Goal: Transaction & Acquisition: Purchase product/service

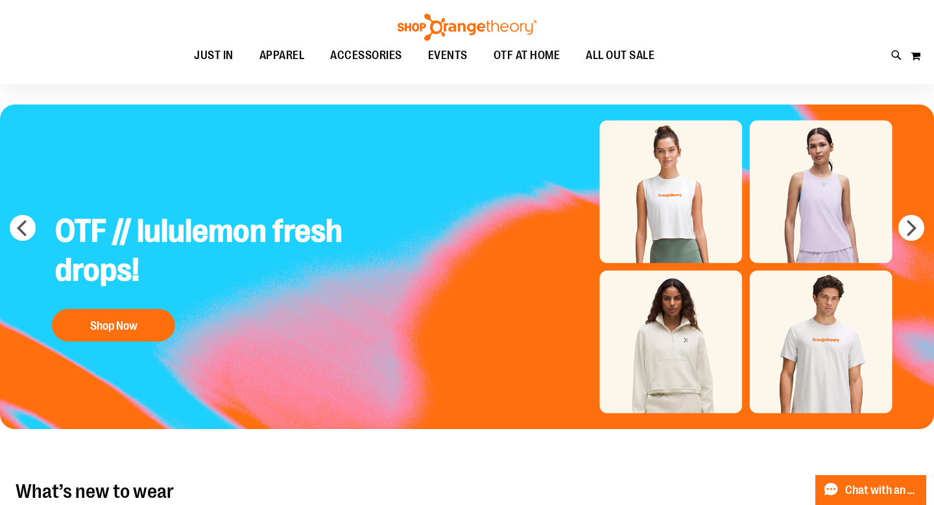
scroll to position [40, 0]
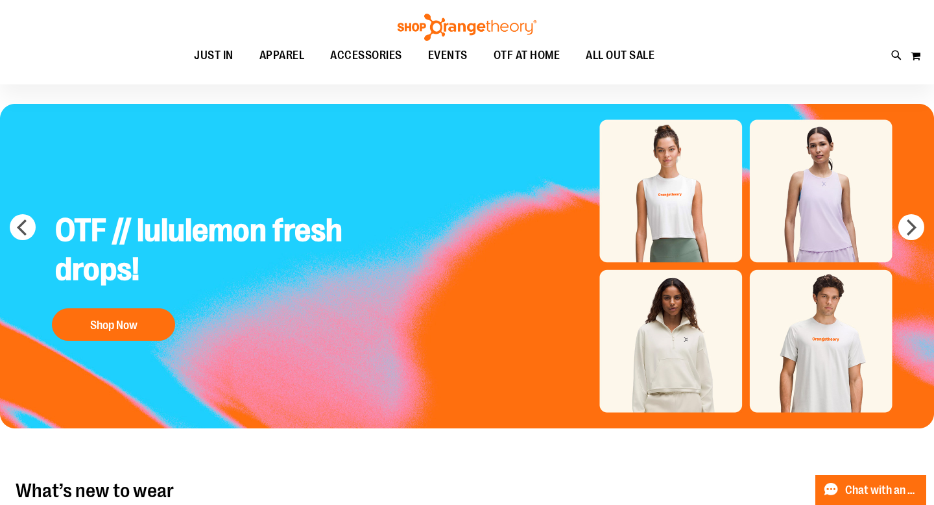
click at [907, 53] on div "Toggle Nav Search Popular Suggestions Advanced Search" at bounding box center [467, 42] width 934 height 84
click at [910, 53] on button "My Cart" at bounding box center [915, 55] width 11 height 21
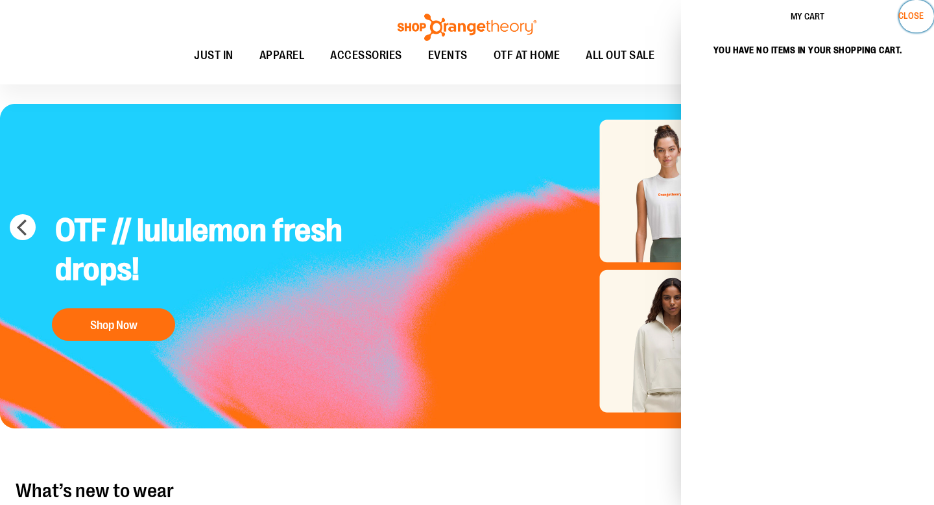
click at [919, 14] on span "Close" at bounding box center [910, 15] width 25 height 10
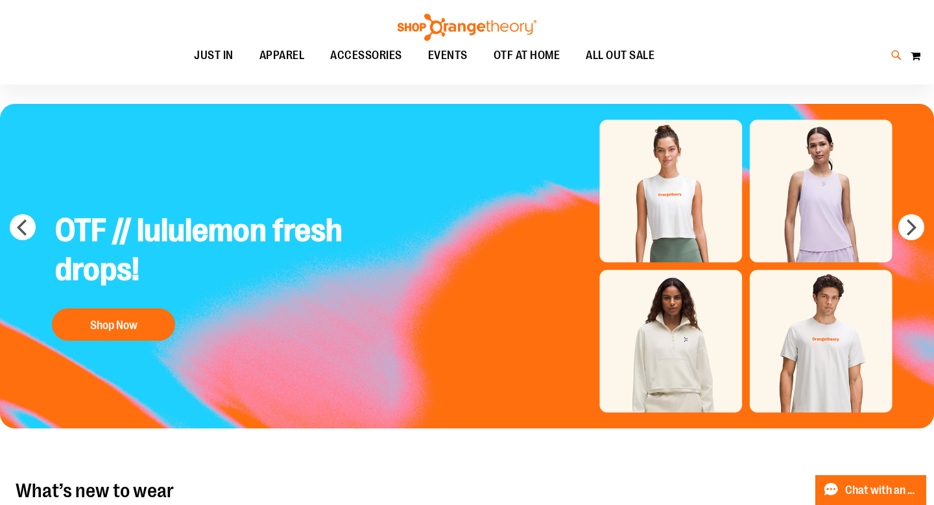
click at [891, 54] on icon at bounding box center [896, 55] width 11 height 15
click at [918, 29] on link at bounding box center [918, 20] width 20 height 28
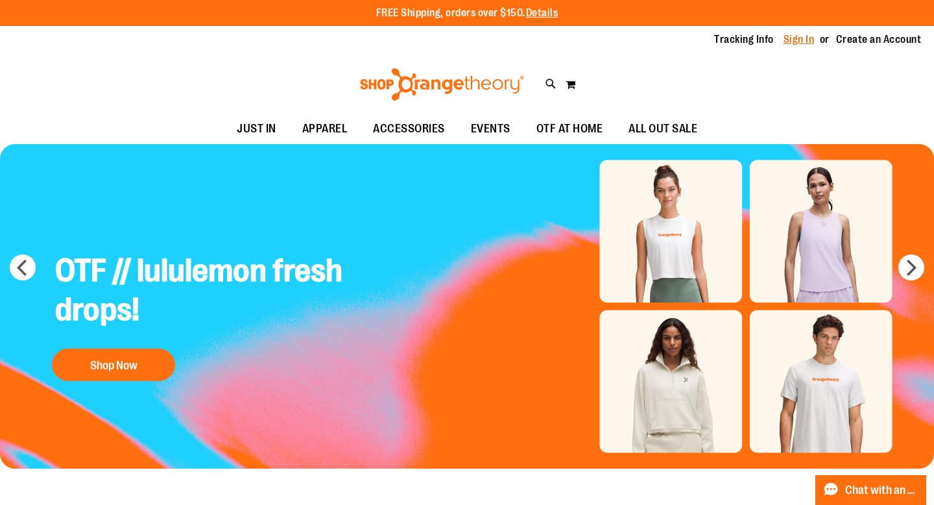
click at [802, 43] on link "Sign In" at bounding box center [798, 39] width 31 height 14
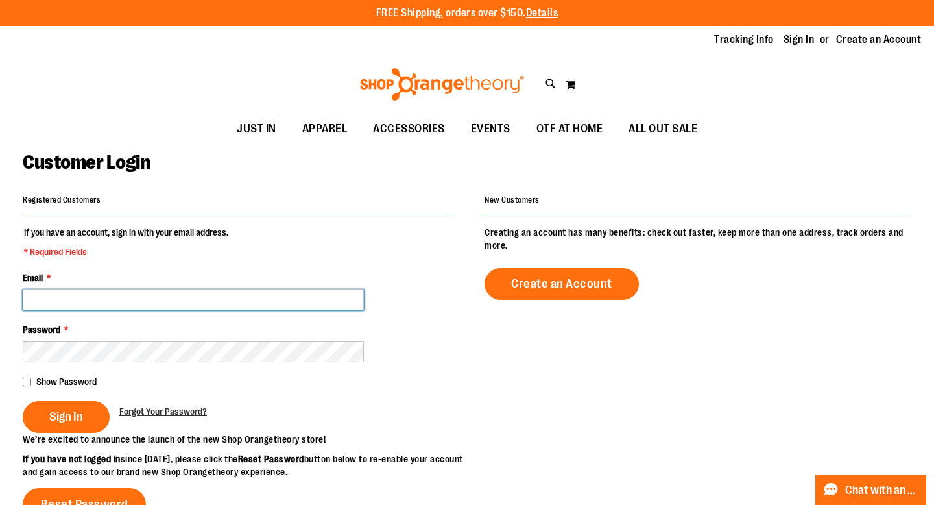
click at [268, 292] on input "Email *" at bounding box center [193, 299] width 341 height 21
type input "**********"
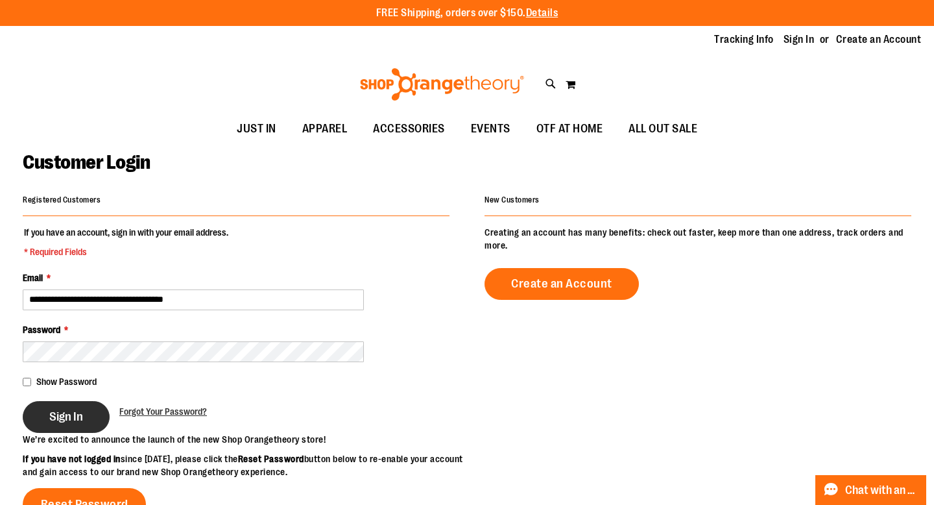
click at [88, 415] on button "Sign In" at bounding box center [66, 417] width 87 height 32
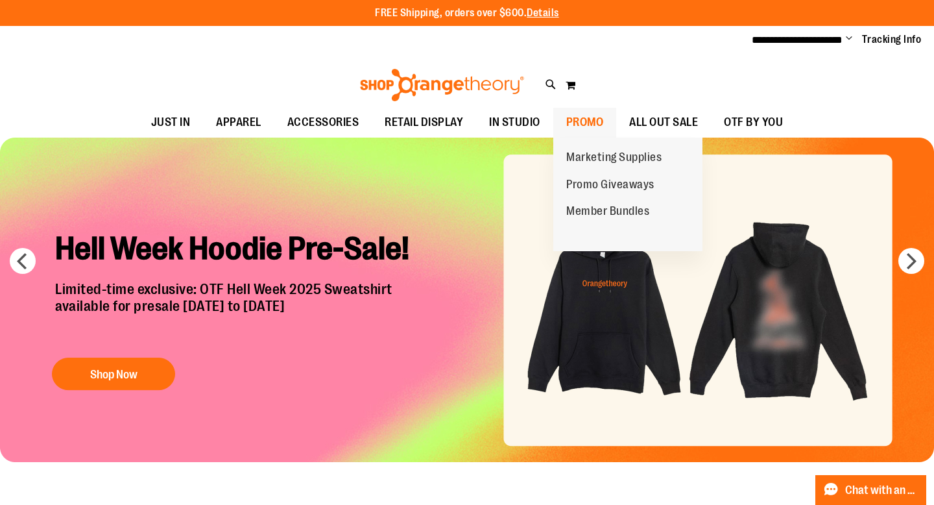
click at [580, 126] on span "PROMO" at bounding box center [585, 122] width 38 height 29
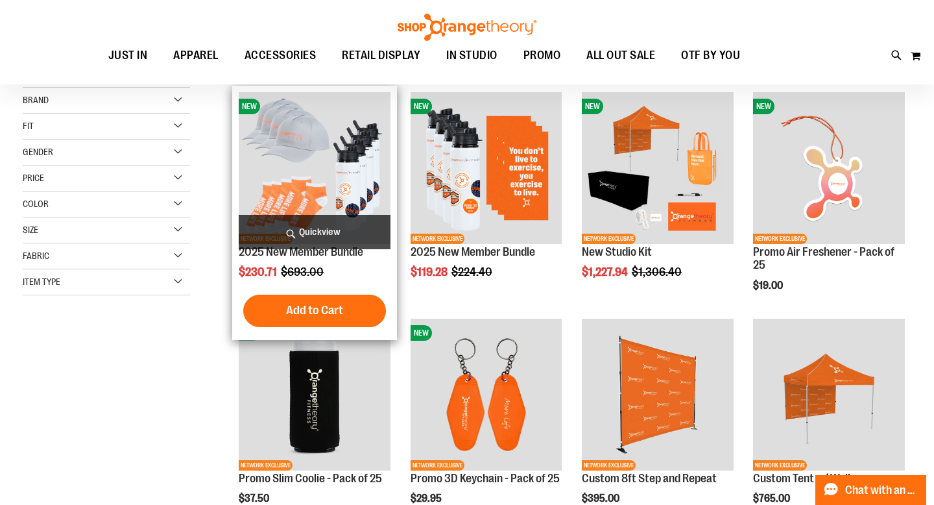
scroll to position [147, 0]
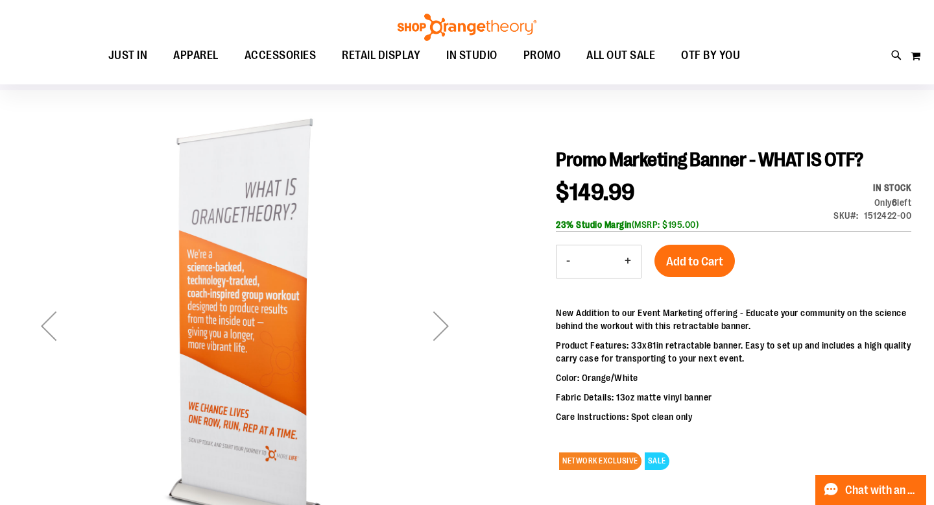
scroll to position [80, 0]
